Goal: Transaction & Acquisition: Book appointment/travel/reservation

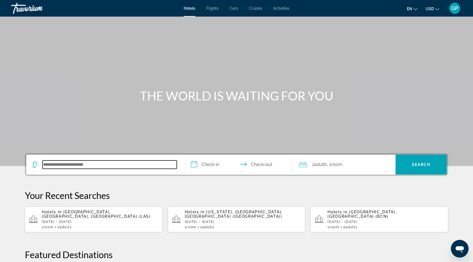
click at [51, 166] on input "Search hotel destination" at bounding box center [110, 165] width 134 height 8
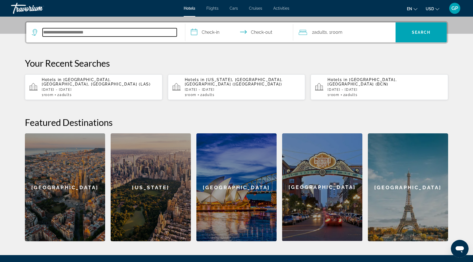
scroll to position [135, 0]
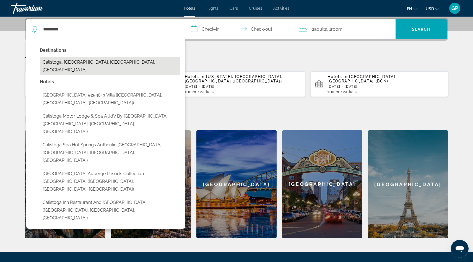
click at [91, 61] on button "Calistoga, [GEOGRAPHIC_DATA], [GEOGRAPHIC_DATA], [GEOGRAPHIC_DATA]" at bounding box center [110, 66] width 140 height 18
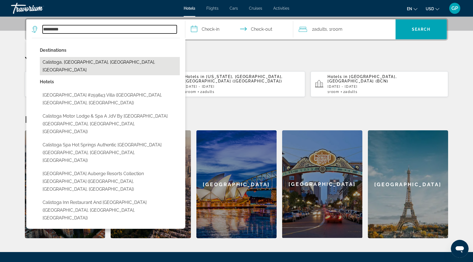
type input "**********"
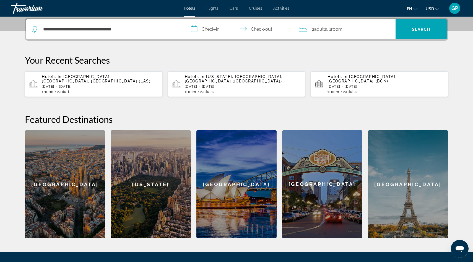
click at [192, 31] on input "**********" at bounding box center [240, 30] width 110 height 22
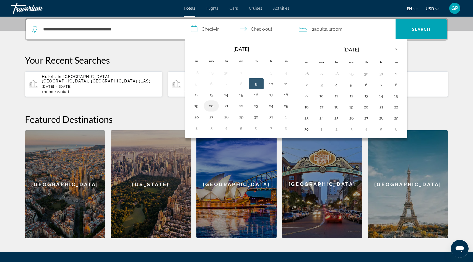
click at [213, 107] on button "20" at bounding box center [211, 106] width 9 height 8
click at [272, 108] on button "24" at bounding box center [271, 106] width 9 height 8
type input "**********"
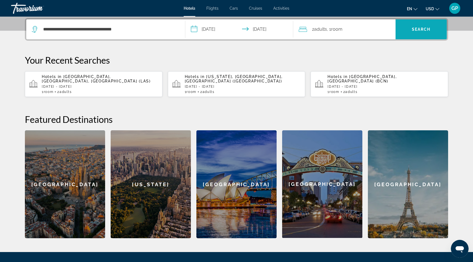
click at [420, 29] on span "Search" at bounding box center [421, 29] width 19 height 4
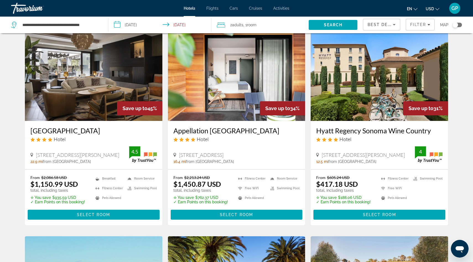
scroll to position [23, 0]
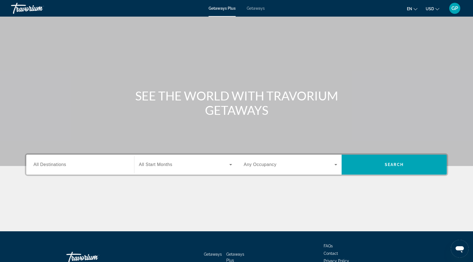
click at [43, 165] on span "All Destinations" at bounding box center [49, 164] width 33 height 5
click at [43, 165] on input "Destination All Destinations" at bounding box center [80, 165] width 94 height 7
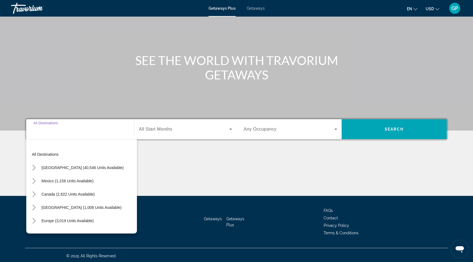
scroll to position [37, 0]
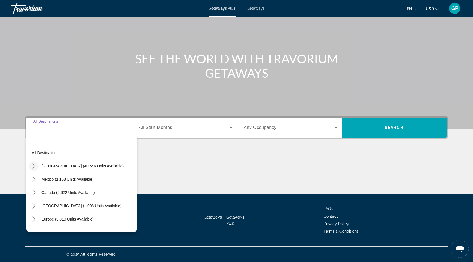
click at [33, 167] on icon "Toggle United States (40,546 units available) submenu" at bounding box center [34, 166] width 6 height 6
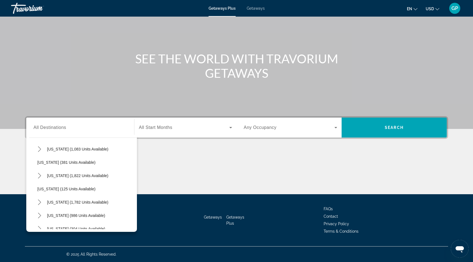
scroll to position [376, 0]
click at [64, 175] on span "Pennsylvania (1,822 units available)" at bounding box center [77, 175] width 61 height 4
type input "**********"
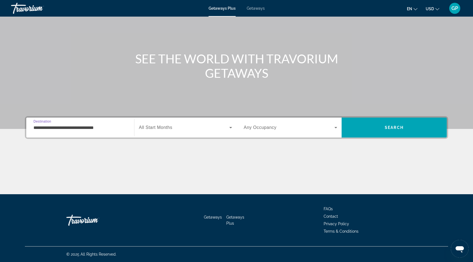
click at [232, 128] on icon "Search widget" at bounding box center [230, 127] width 7 height 7
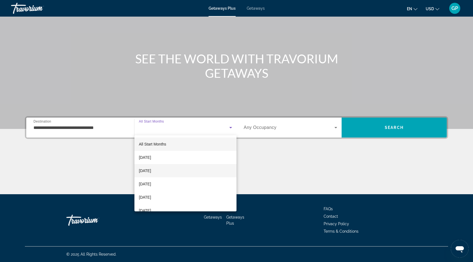
click at [174, 172] on mat-option "November 2025" at bounding box center [186, 170] width 102 height 13
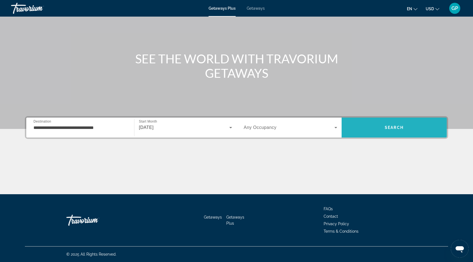
click at [395, 127] on span "Search" at bounding box center [394, 127] width 19 height 4
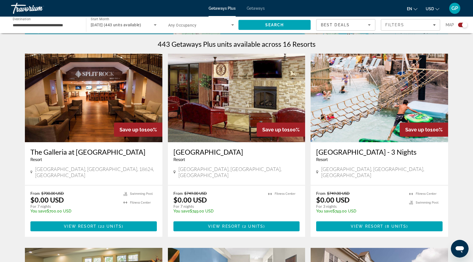
scroll to position [171, 0]
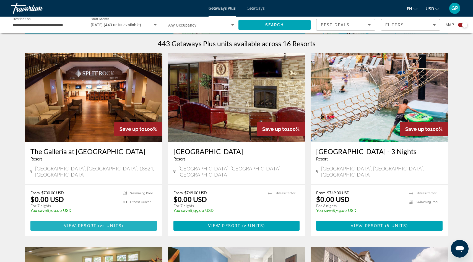
click at [94, 224] on span "View Resort" at bounding box center [80, 226] width 33 height 4
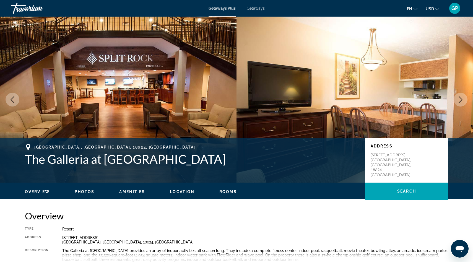
click at [461, 100] on icon "Next image" at bounding box center [461, 99] width 4 height 7
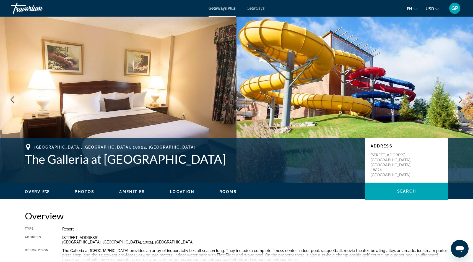
click at [462, 97] on icon "Next image" at bounding box center [460, 99] width 7 height 7
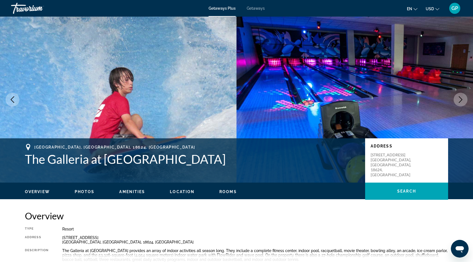
click at [462, 97] on icon "Next image" at bounding box center [460, 99] width 7 height 7
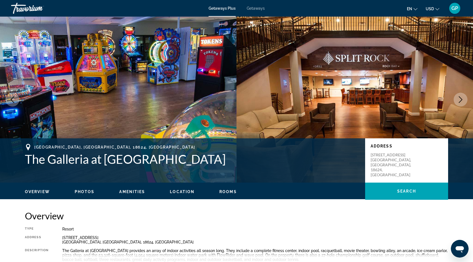
click at [462, 97] on icon "Next image" at bounding box center [460, 99] width 7 height 7
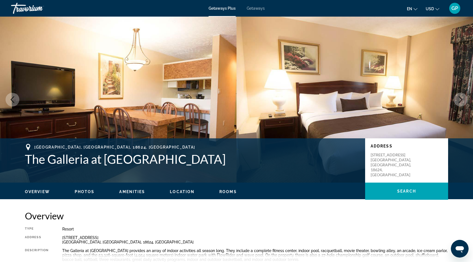
click at [462, 97] on icon "Next image" at bounding box center [460, 99] width 7 height 7
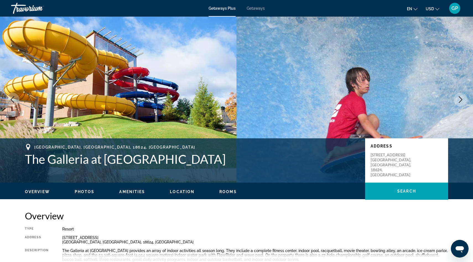
click at [462, 97] on icon "Next image" at bounding box center [460, 99] width 7 height 7
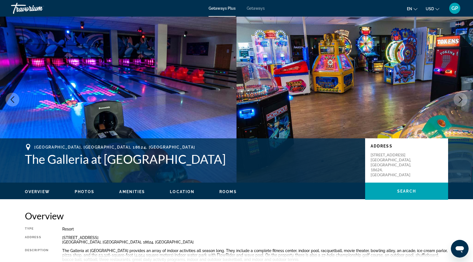
click at [462, 97] on icon "Next image" at bounding box center [460, 99] width 7 height 7
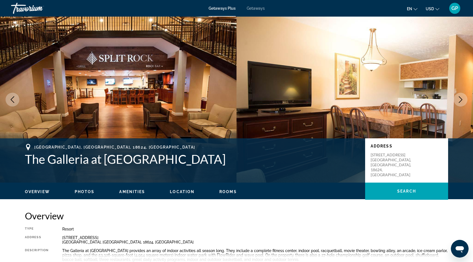
click at [462, 97] on icon "Next image" at bounding box center [460, 99] width 7 height 7
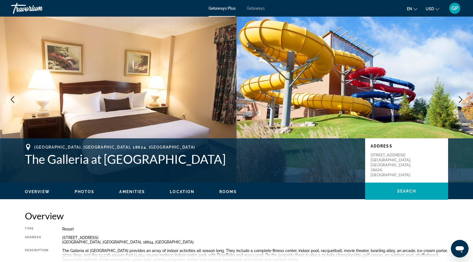
click at [462, 98] on icon "Next image" at bounding box center [460, 99] width 7 height 7
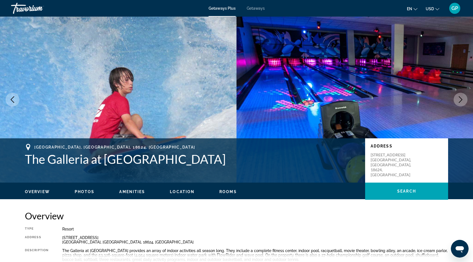
click at [461, 100] on icon "Next image" at bounding box center [460, 99] width 7 height 7
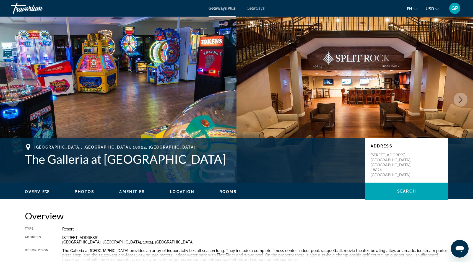
click at [461, 100] on icon "Next image" at bounding box center [460, 99] width 7 height 7
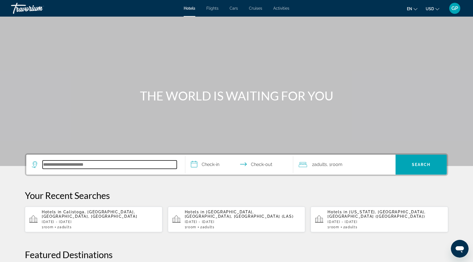
click at [49, 166] on input "Search hotel destination" at bounding box center [110, 165] width 134 height 8
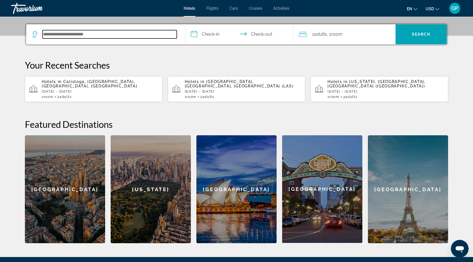
scroll to position [135, 0]
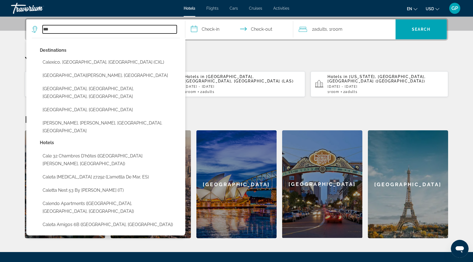
click at [53, 29] on input "***" at bounding box center [110, 29] width 134 height 8
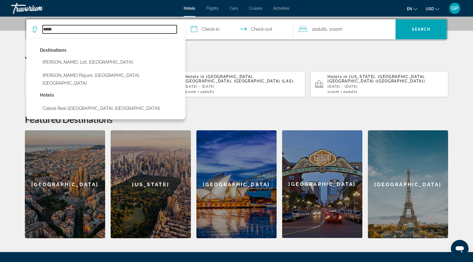
type input "*****"
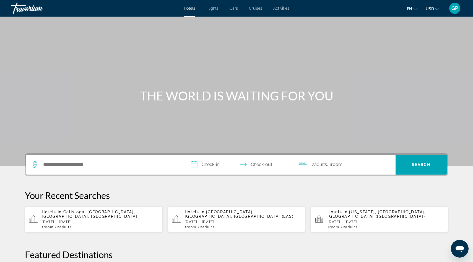
click at [78, 214] on div "Hotels in [GEOGRAPHIC_DATA], [GEOGRAPHIC_DATA], [GEOGRAPHIC_DATA], [GEOGRAPHIC_…" at bounding box center [100, 219] width 116 height 19
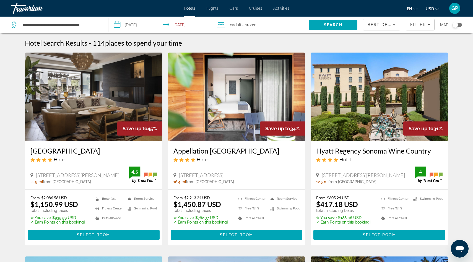
click at [118, 27] on input "**********" at bounding box center [160, 26] width 105 height 18
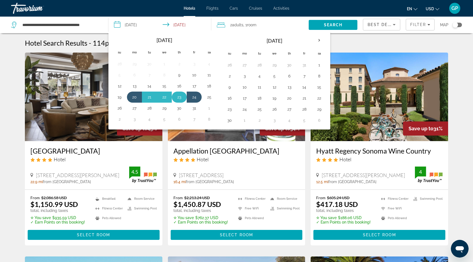
click at [180, 97] on button "23" at bounding box center [179, 97] width 9 height 8
click at [120, 109] on button "26" at bounding box center [119, 108] width 9 height 8
type input "**********"
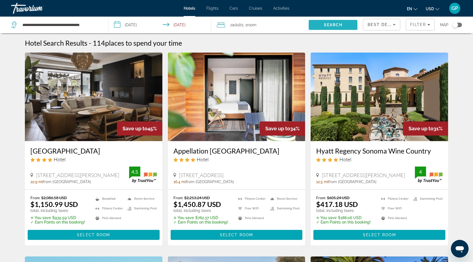
click at [335, 26] on span "Search" at bounding box center [333, 25] width 19 height 4
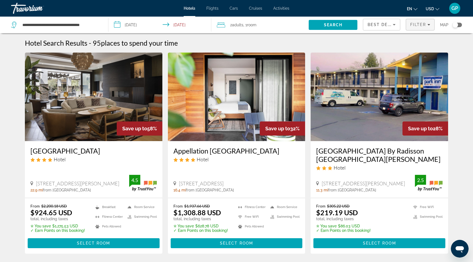
click at [426, 26] on div "Filter" at bounding box center [420, 24] width 20 height 4
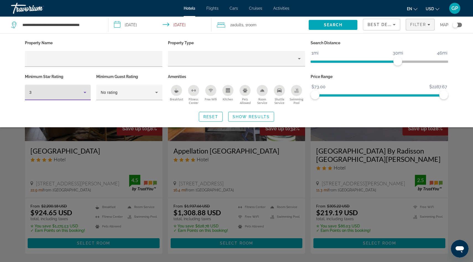
click at [85, 92] on icon "Hotel Filters" at bounding box center [85, 92] width 3 height 1
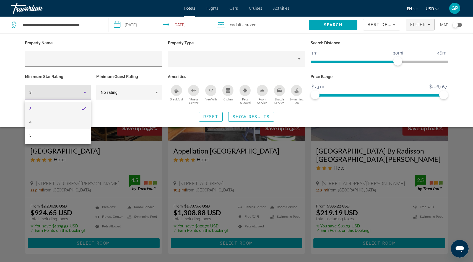
click at [55, 123] on mat-option "4" at bounding box center [58, 121] width 66 height 13
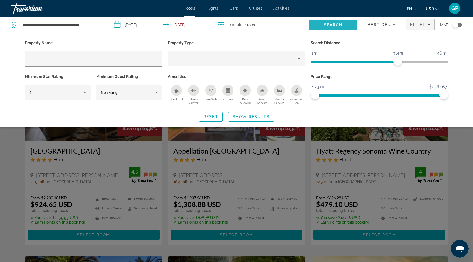
click at [332, 27] on span "Search" at bounding box center [333, 25] width 19 height 4
click at [260, 118] on span "Show Results" at bounding box center [251, 117] width 37 height 4
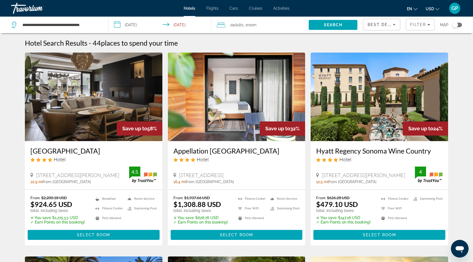
click at [455, 26] on div "Toggle map" at bounding box center [456, 25] width 6 height 6
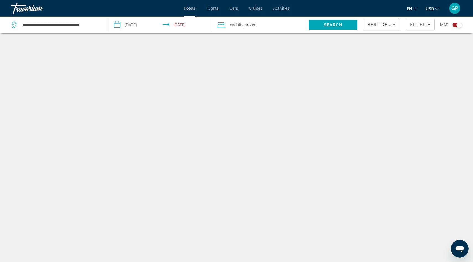
scroll to position [33, 0]
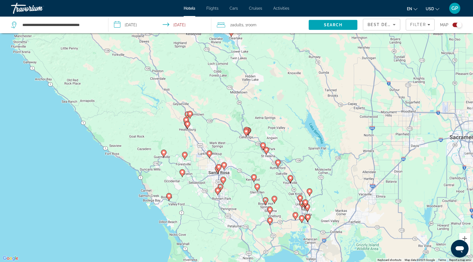
click at [456, 25] on div "Toggle map" at bounding box center [457, 25] width 9 height 4
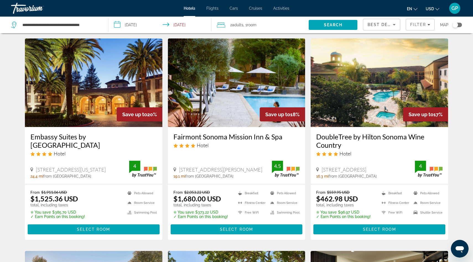
scroll to position [229, 0]
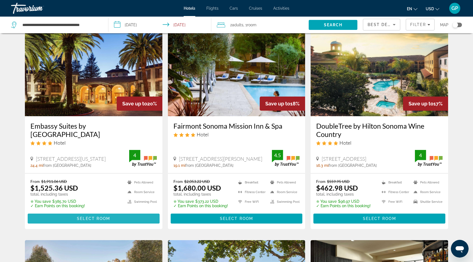
click at [93, 219] on span "Select Room" at bounding box center [93, 218] width 33 height 4
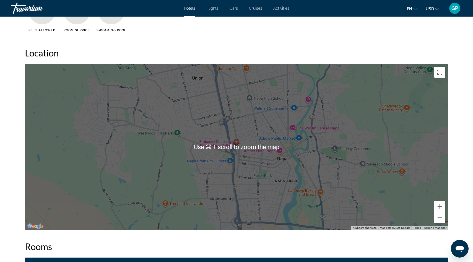
scroll to position [497, 0]
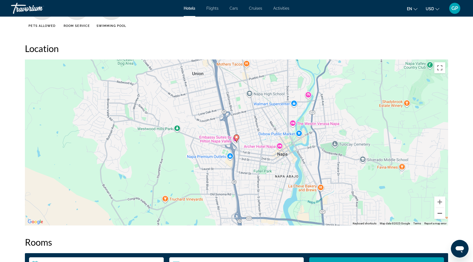
click at [440, 214] on button "Zoom out" at bounding box center [440, 213] width 11 height 11
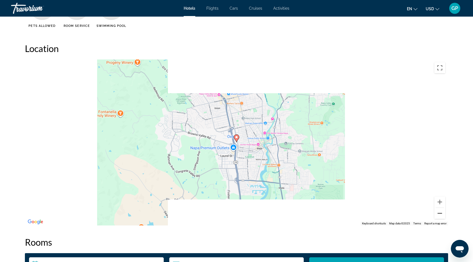
click at [440, 214] on button "Zoom out" at bounding box center [440, 213] width 11 height 11
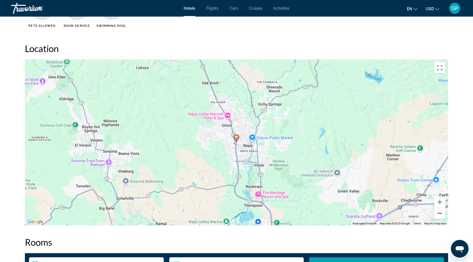
click at [440, 214] on button "Zoom out" at bounding box center [440, 213] width 11 height 11
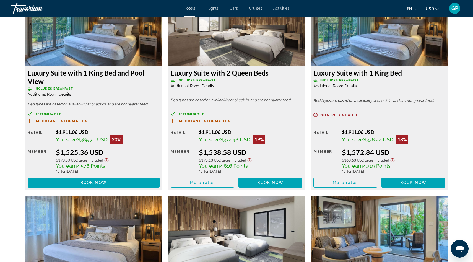
scroll to position [789, 0]
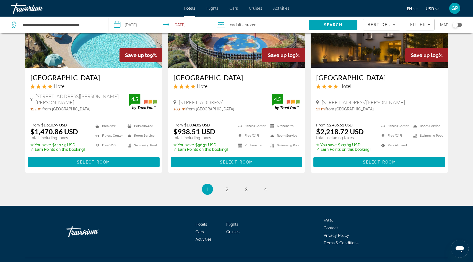
scroll to position [704, 0]
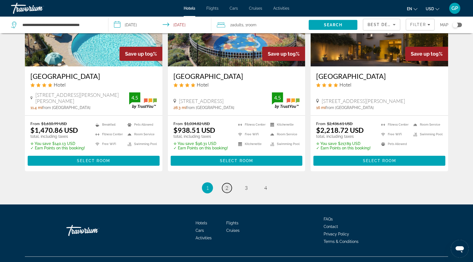
click at [227, 190] on span "2" at bounding box center [227, 188] width 3 height 6
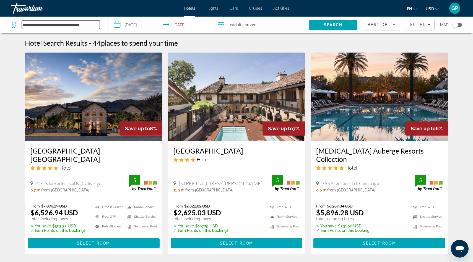
click at [66, 26] on input "**********" at bounding box center [61, 25] width 78 height 8
click at [12, 26] on icon "Search widget" at bounding box center [14, 25] width 7 height 7
click at [13, 25] on icon "Search widget" at bounding box center [14, 25] width 7 height 7
click at [42, 27] on input "**********" at bounding box center [61, 25] width 78 height 8
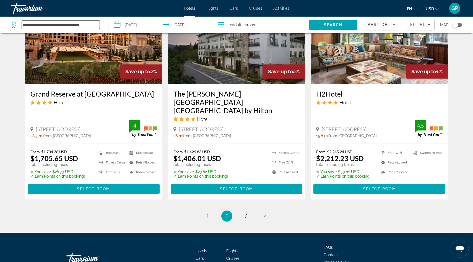
scroll to position [707, 0]
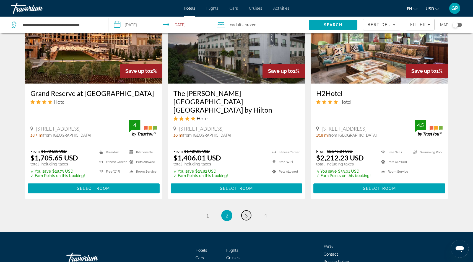
click at [247, 213] on span "3" at bounding box center [246, 216] width 3 height 6
